Goal: Transaction & Acquisition: Subscribe to service/newsletter

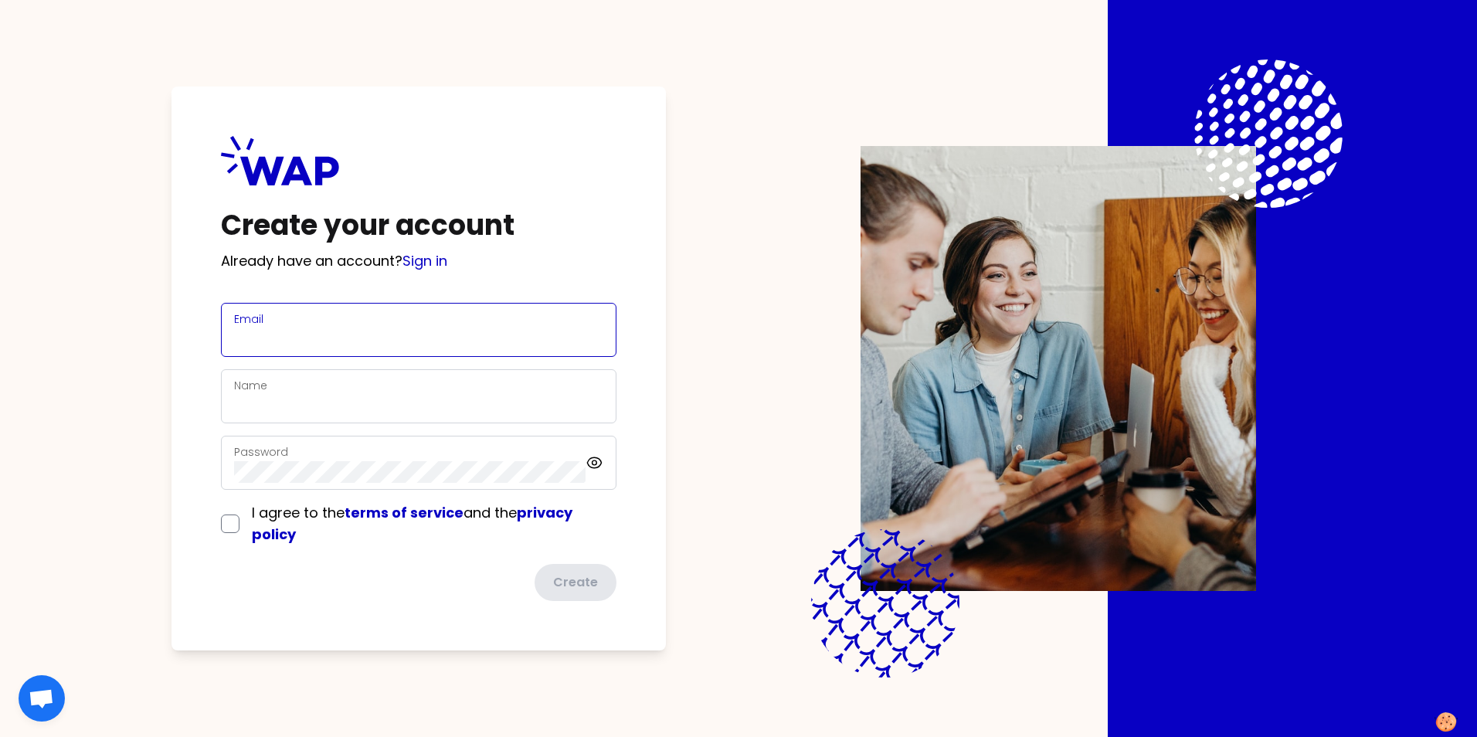
click at [293, 332] on input "Email" at bounding box center [418, 339] width 369 height 22
type input "[PERSON_NAME][EMAIL_ADDRESS][PERSON_NAME][DOMAIN_NAME]"
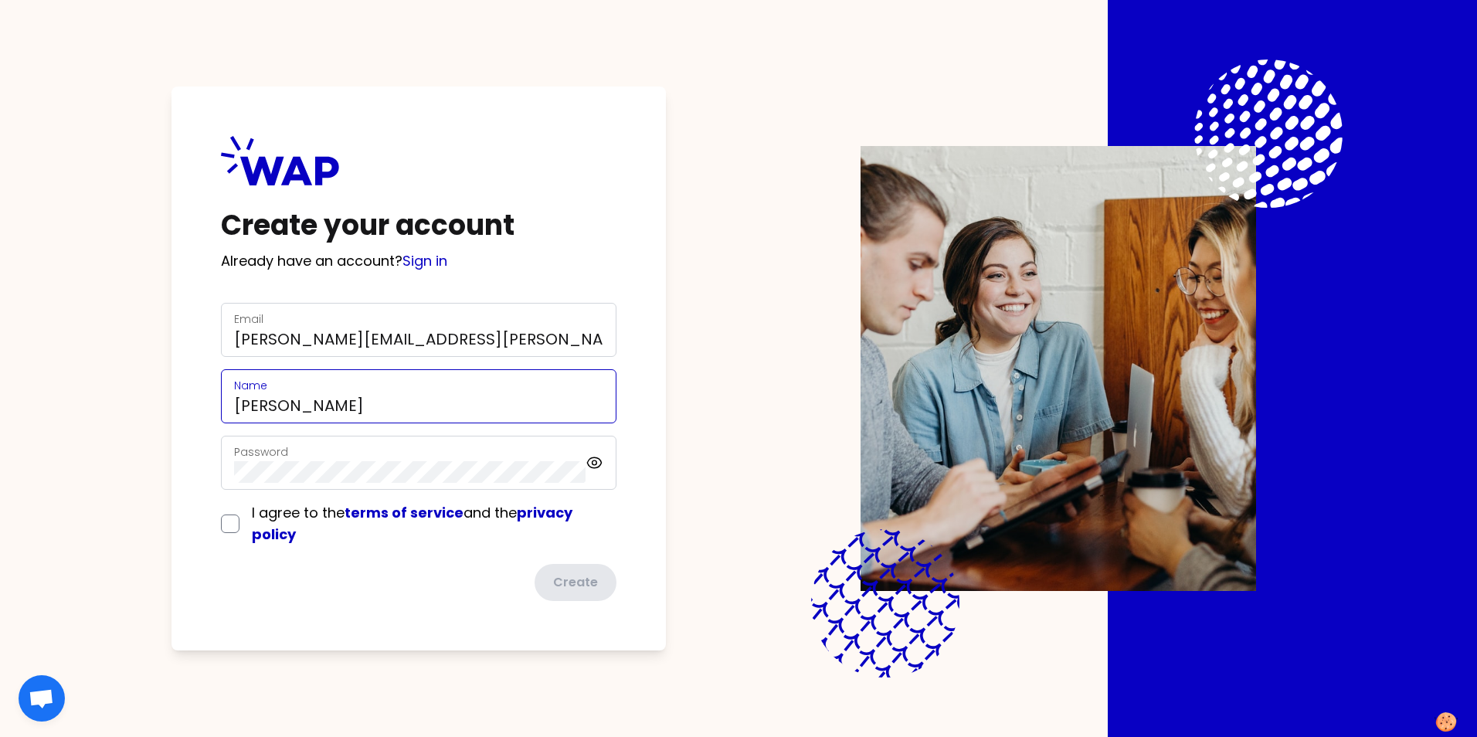
type input "[PERSON_NAME]"
click at [226, 525] on input "checkbox" at bounding box center [230, 524] width 19 height 19
checkbox input "true"
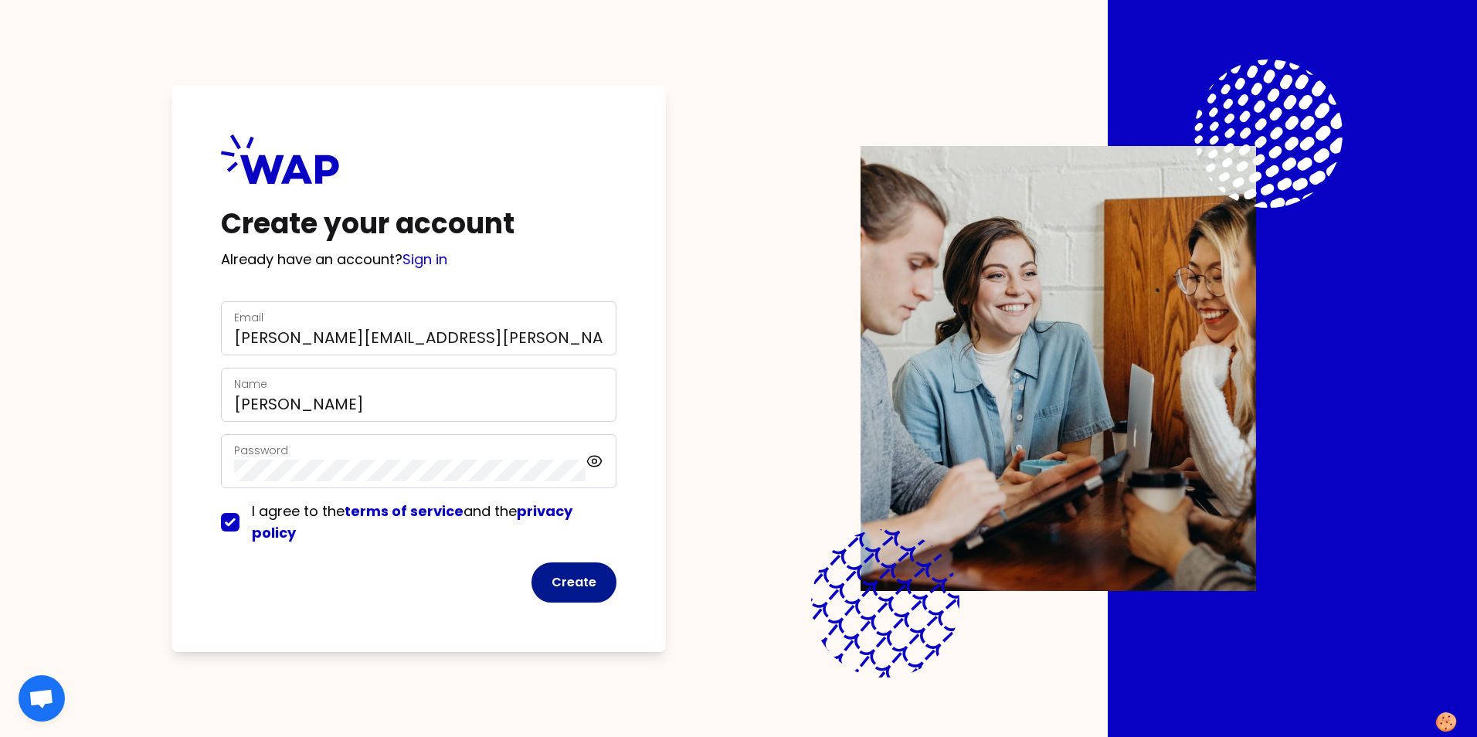
click at [586, 584] on button "Create" at bounding box center [574, 583] width 85 height 40
